Goal: Navigation & Orientation: Find specific page/section

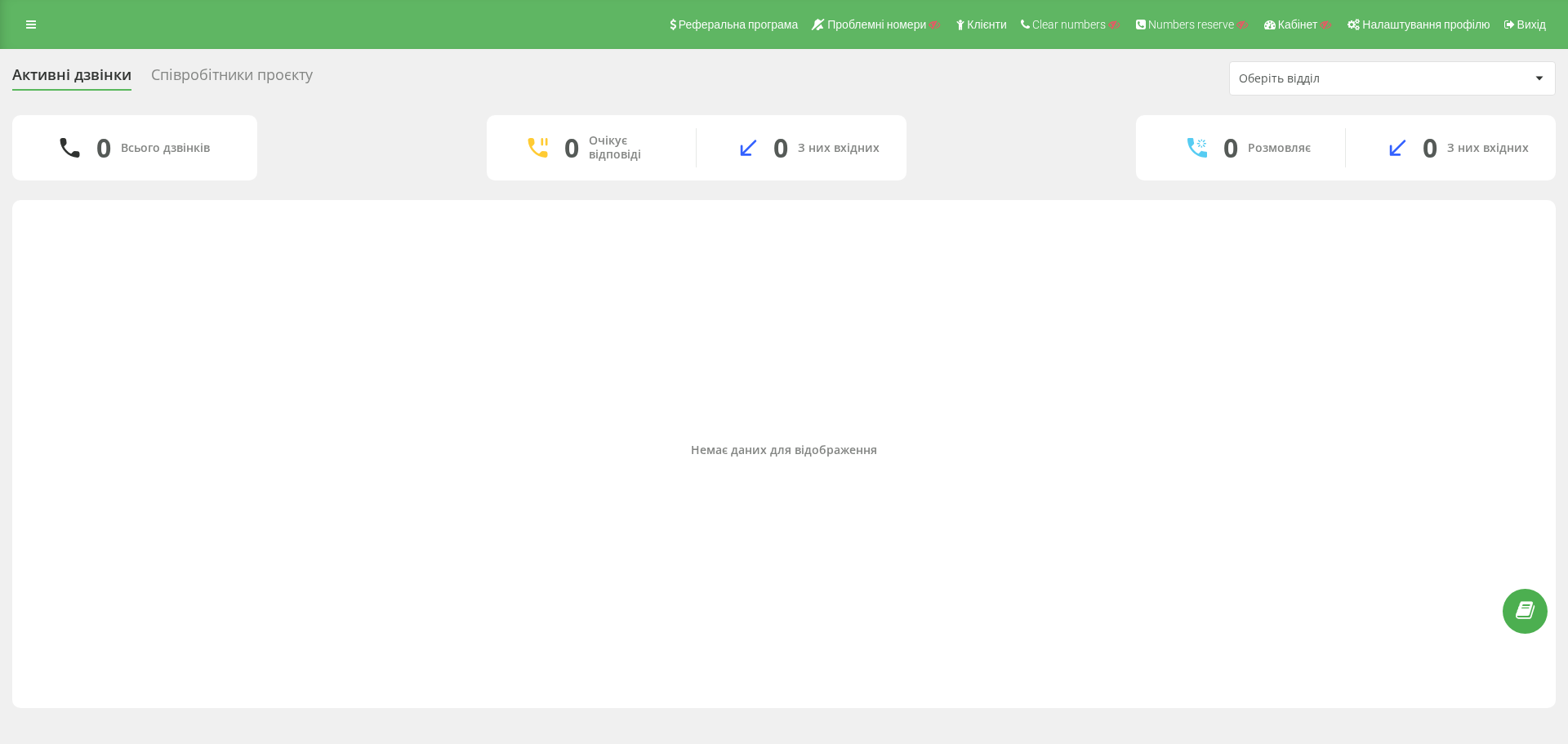
click at [242, 66] on div "Співробітники проєкту" at bounding box center [232, 79] width 162 height 25
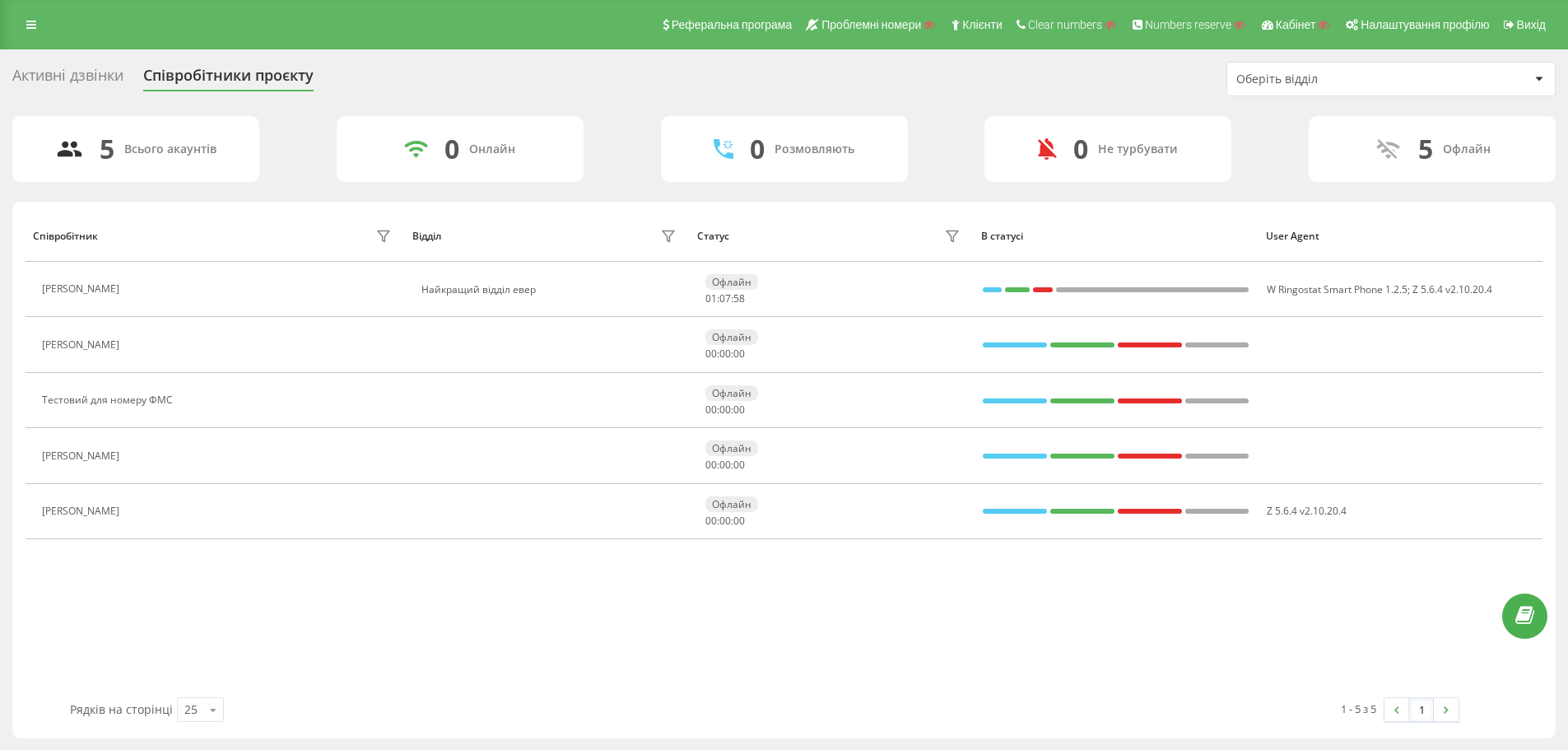
click at [92, 72] on div "Активні дзвінки" at bounding box center [68, 80] width 111 height 25
